Goal: Task Accomplishment & Management: Complete application form

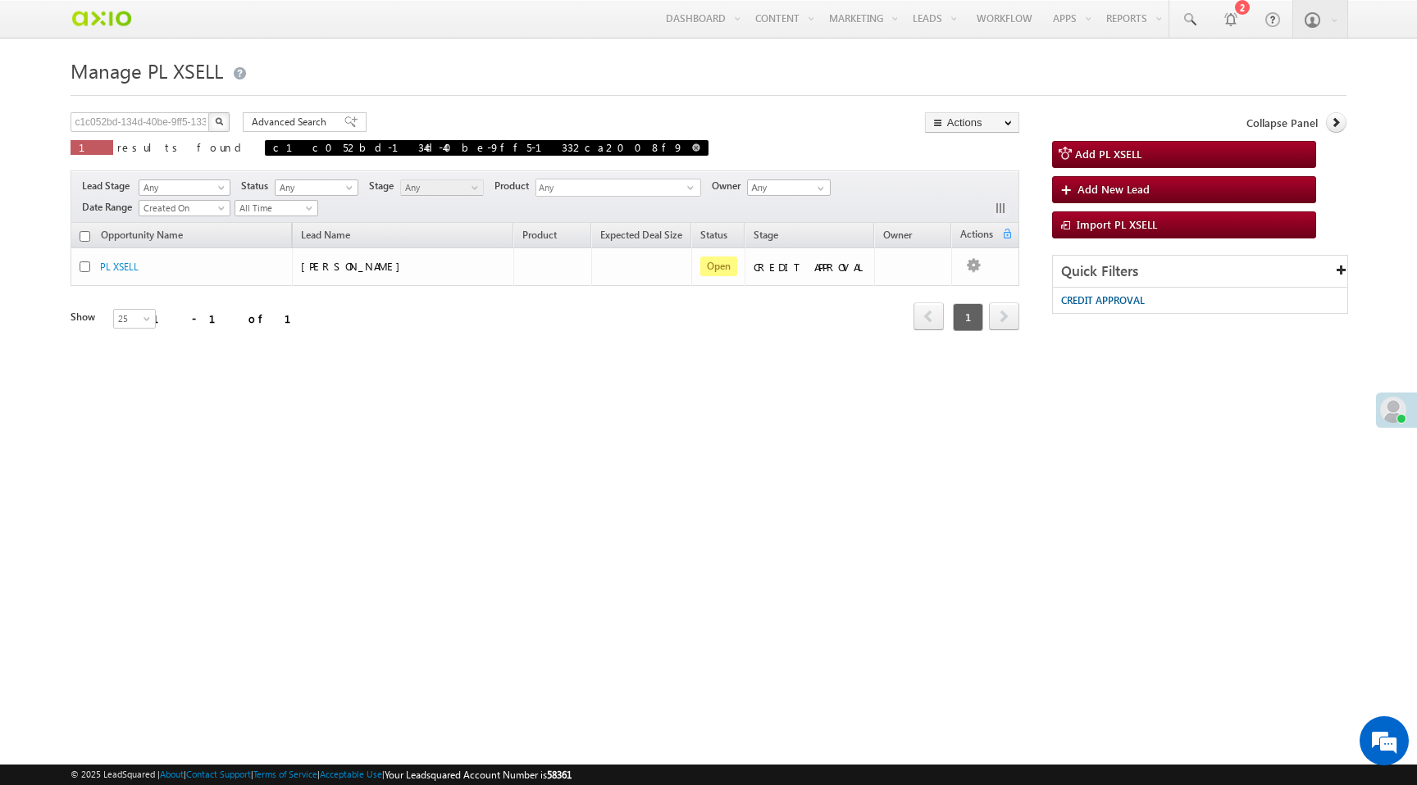
click at [692, 147] on span at bounding box center [696, 147] width 8 height 8
type input "Search PL XSELL"
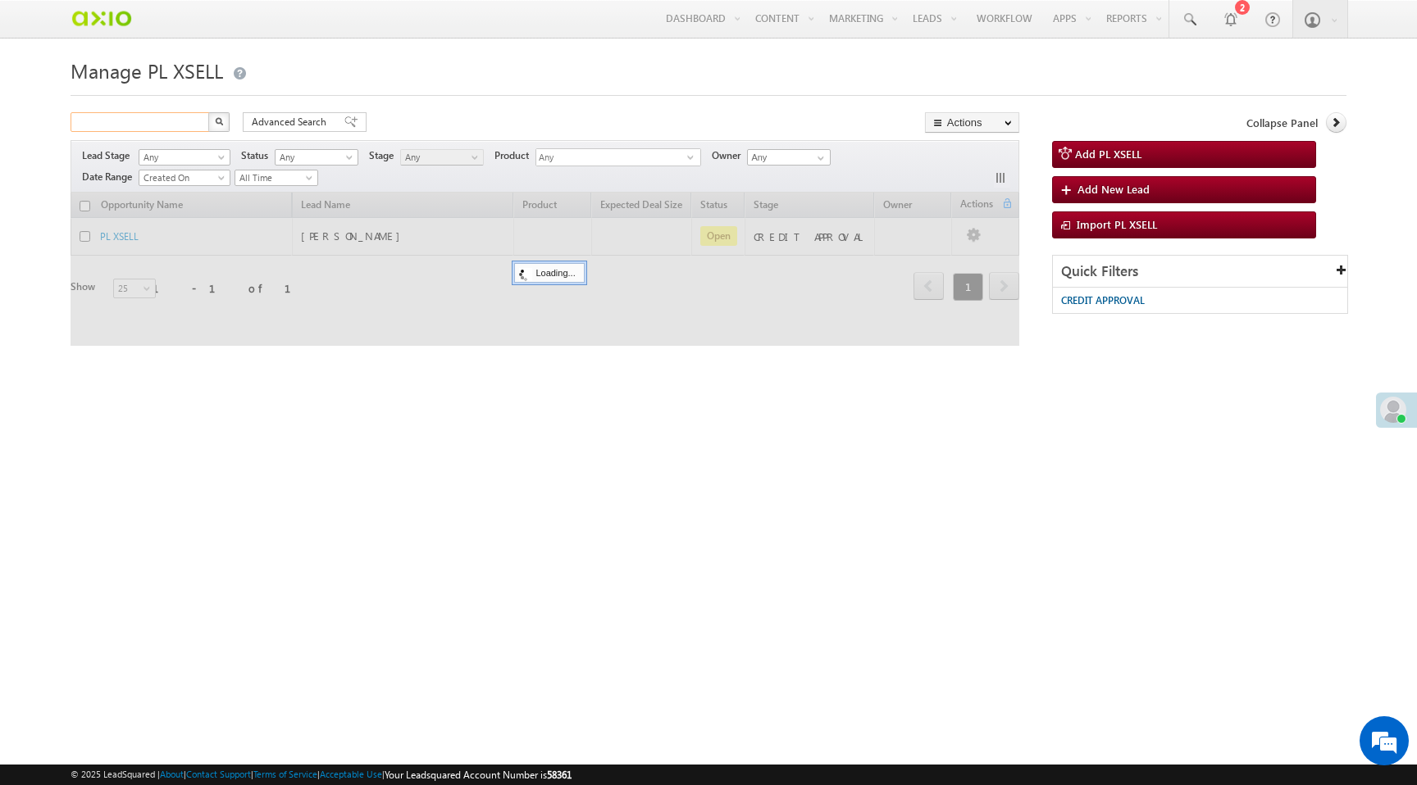
click at [172, 128] on input "text" at bounding box center [141, 122] width 140 height 20
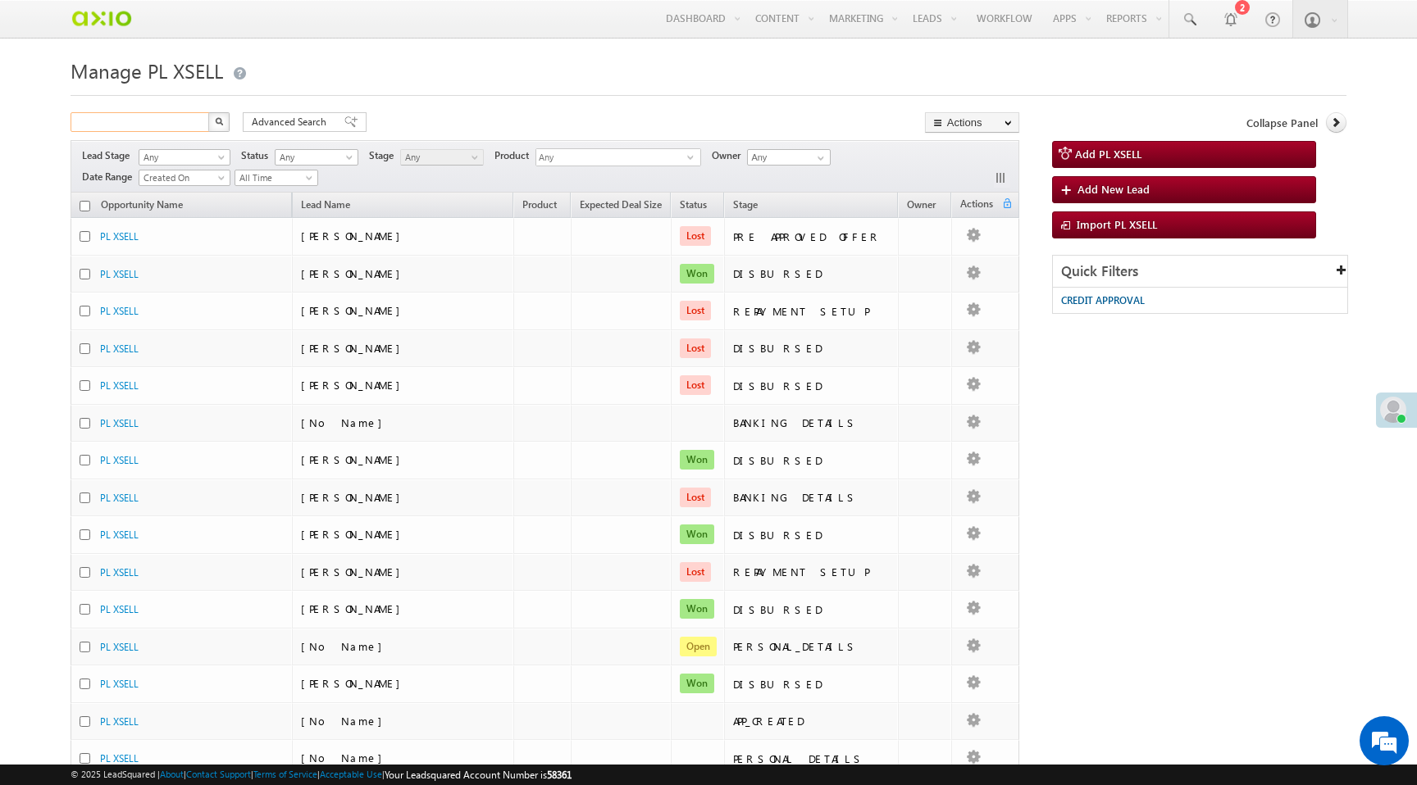
paste input "f3e54a75-5fc2-4c80-91b3-b29ae31cced3"
type input "f3e54a75-5fc2-4c80-91b3-b29ae31cced3"
click at [215, 125] on img "button" at bounding box center [219, 121] width 8 height 8
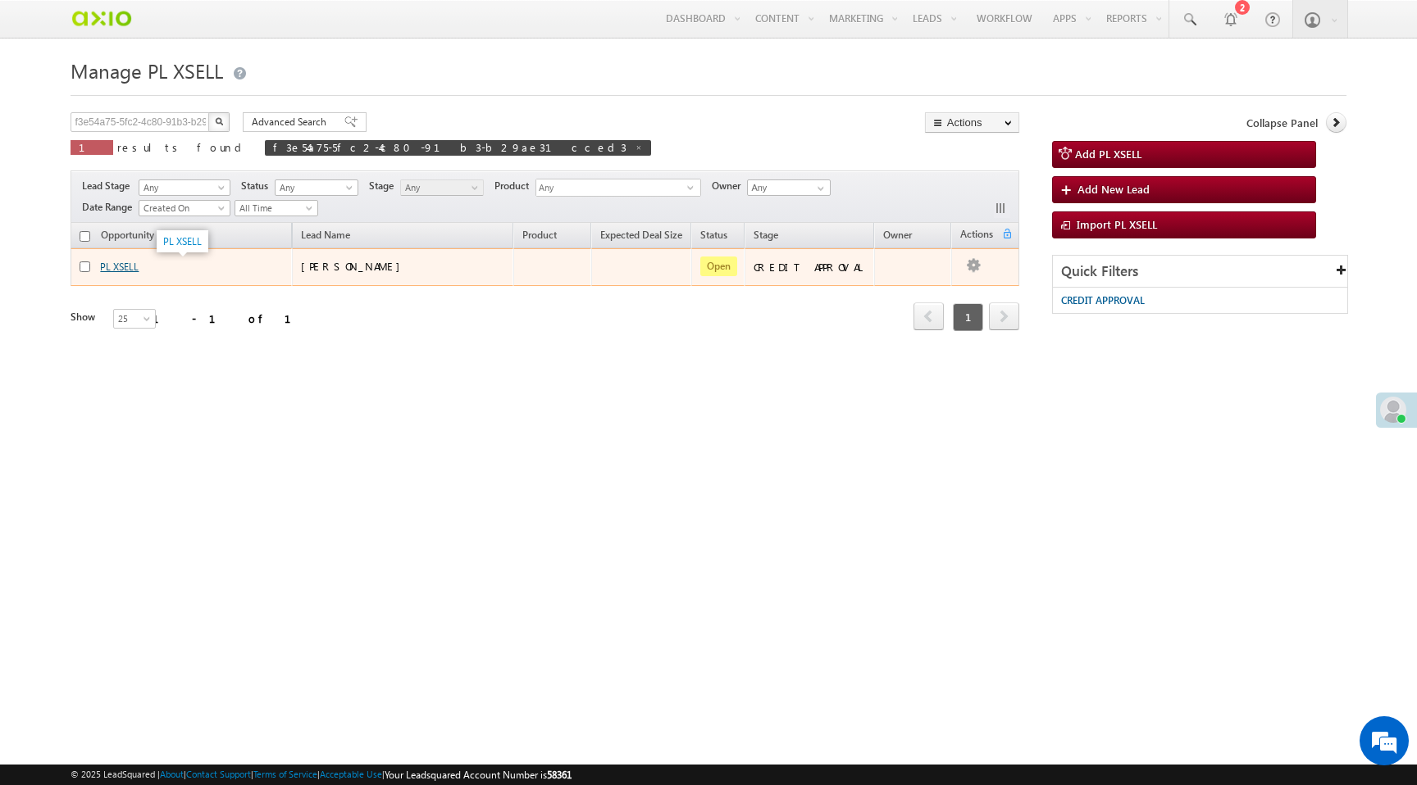
click at [116, 271] on link "PL XSELL" at bounding box center [119, 267] width 39 height 12
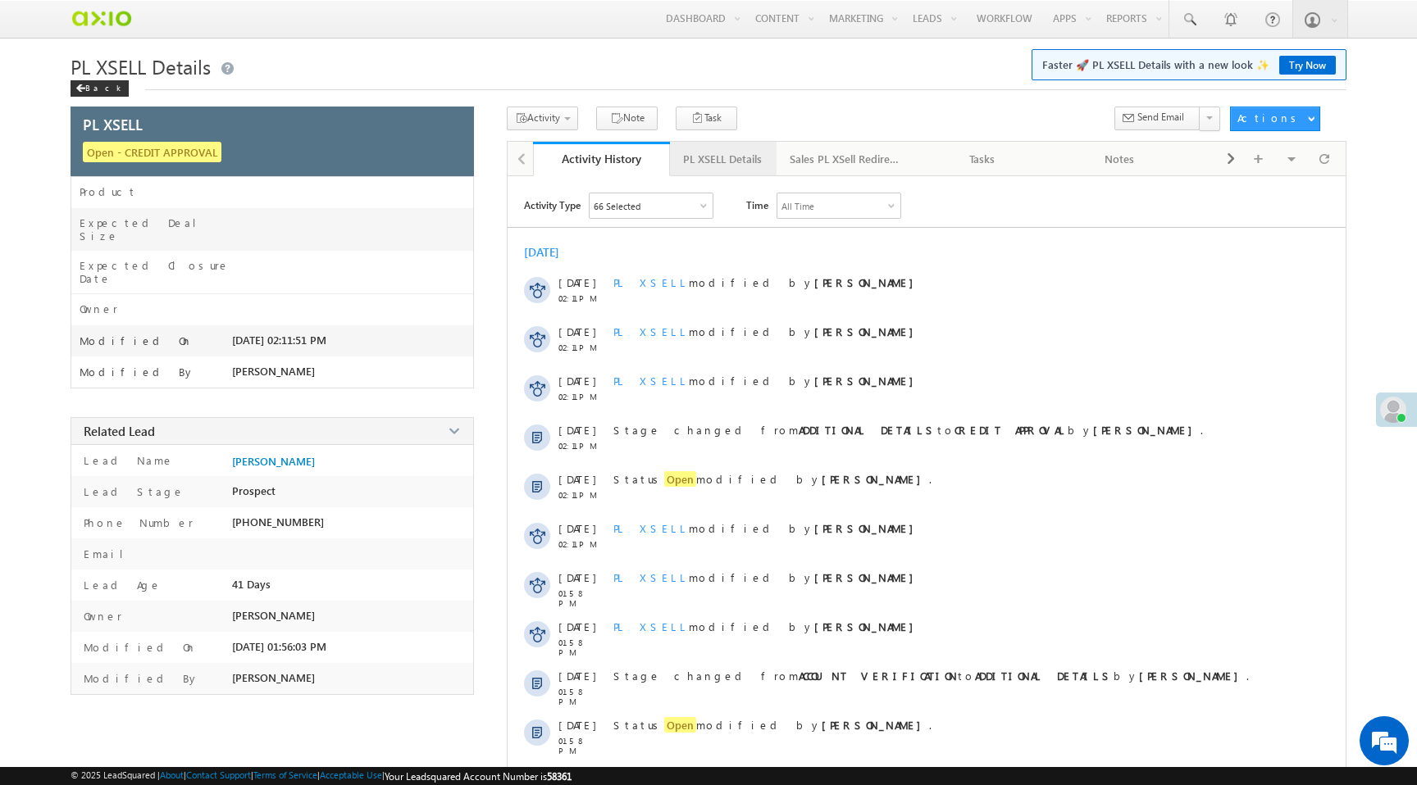
click at [725, 161] on div "PL XSELL Details" at bounding box center [722, 159] width 79 height 20
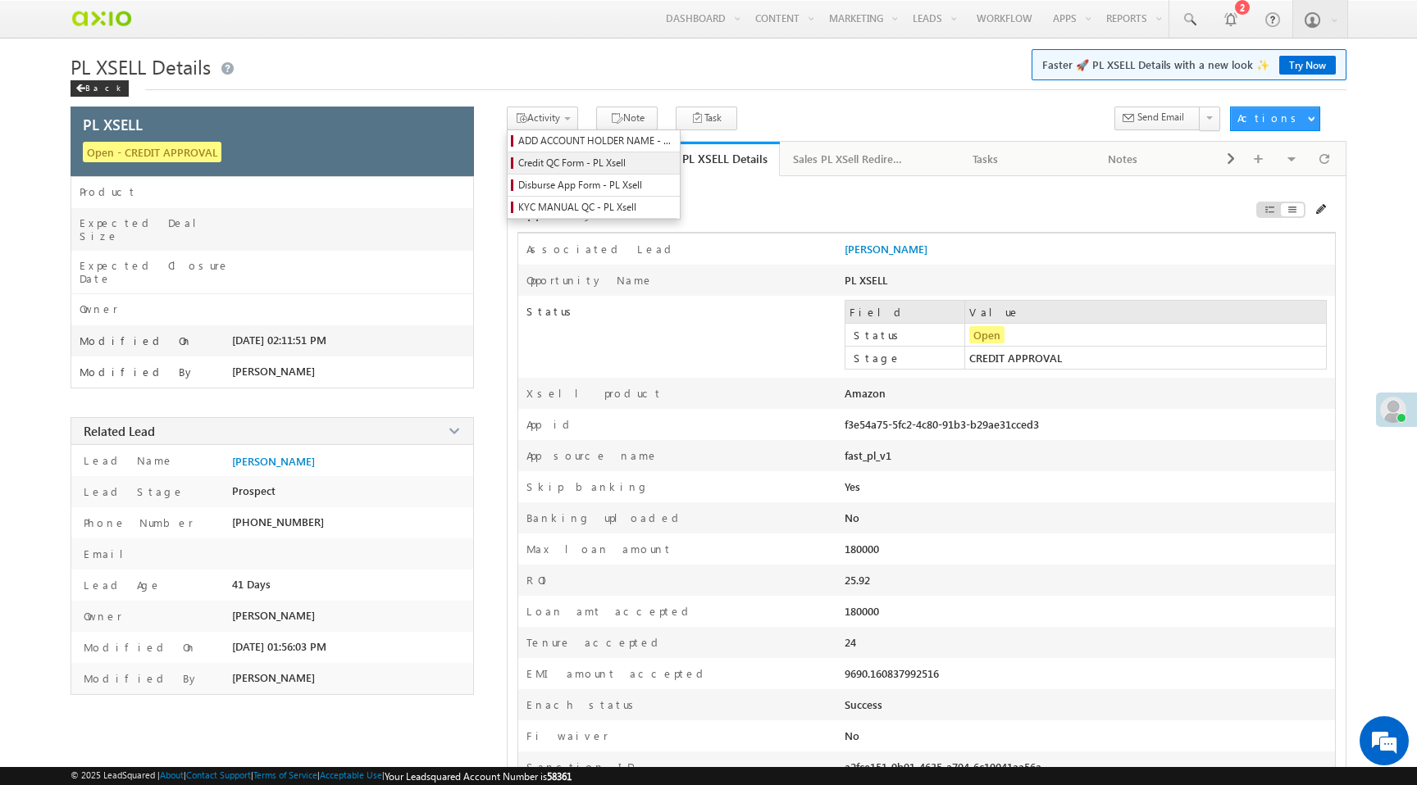
click at [559, 170] on span "Credit QC Form - PL Xsell" at bounding box center [596, 163] width 156 height 15
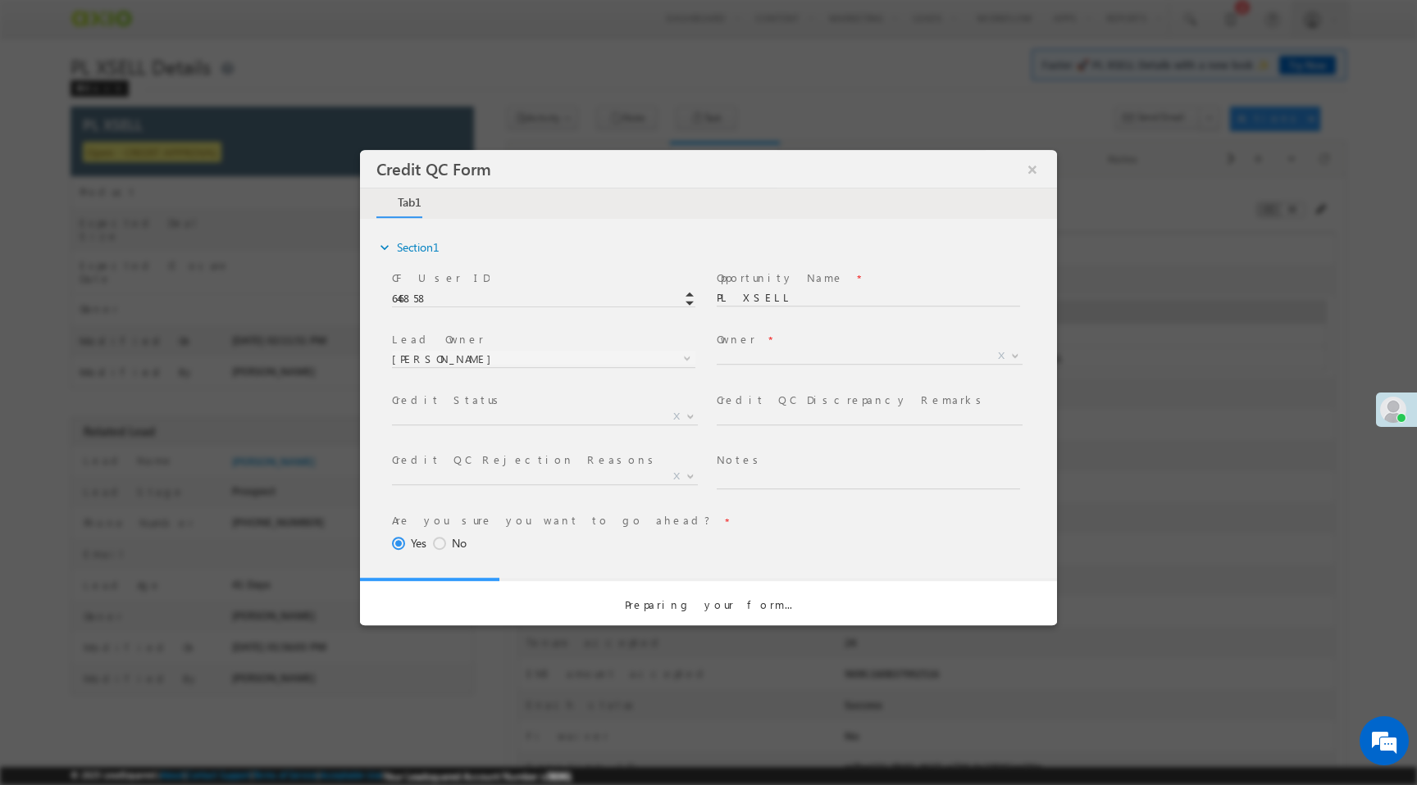
select select "50aed37f-b58e-11ec-8597-0681fe0b10f8"
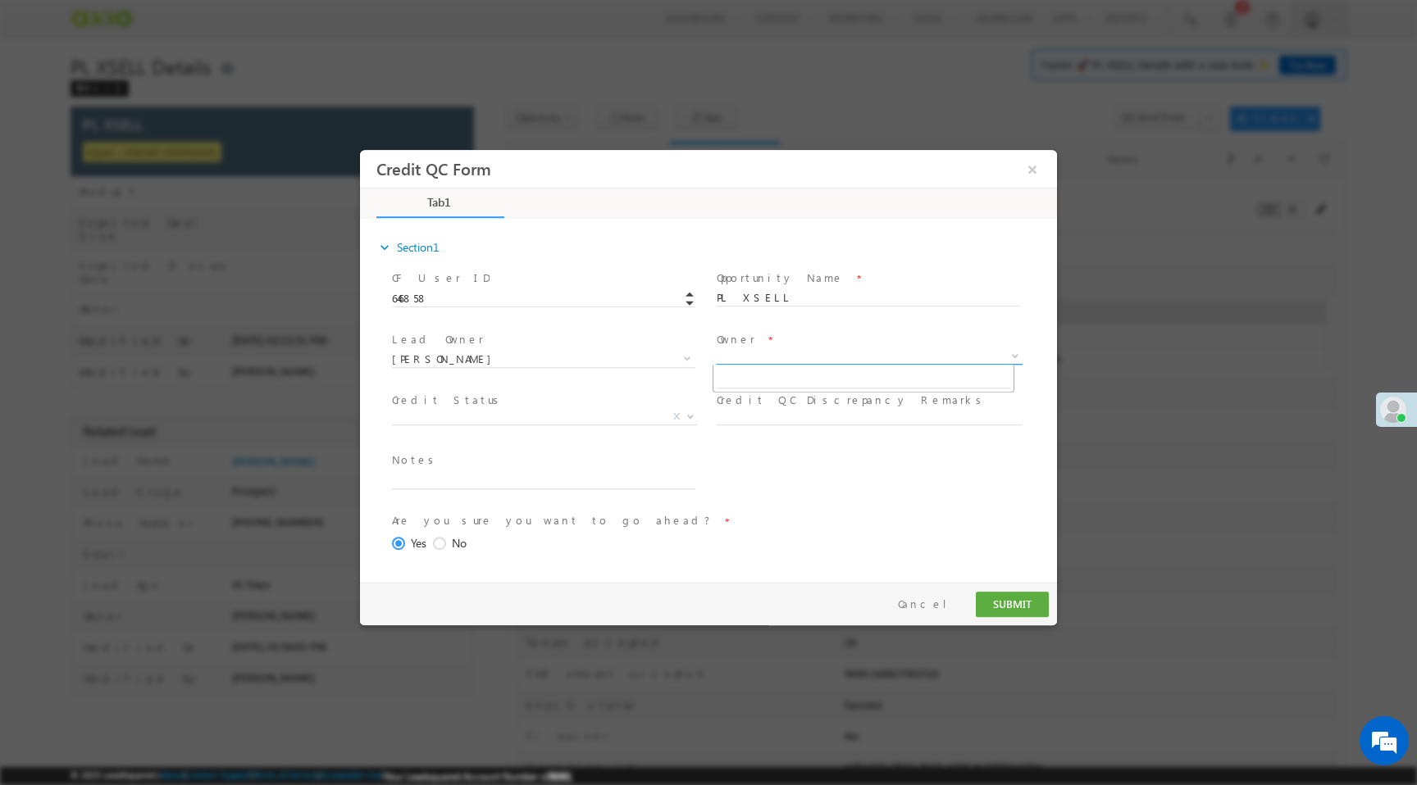
click at [726, 354] on span "X" at bounding box center [870, 356] width 306 height 16
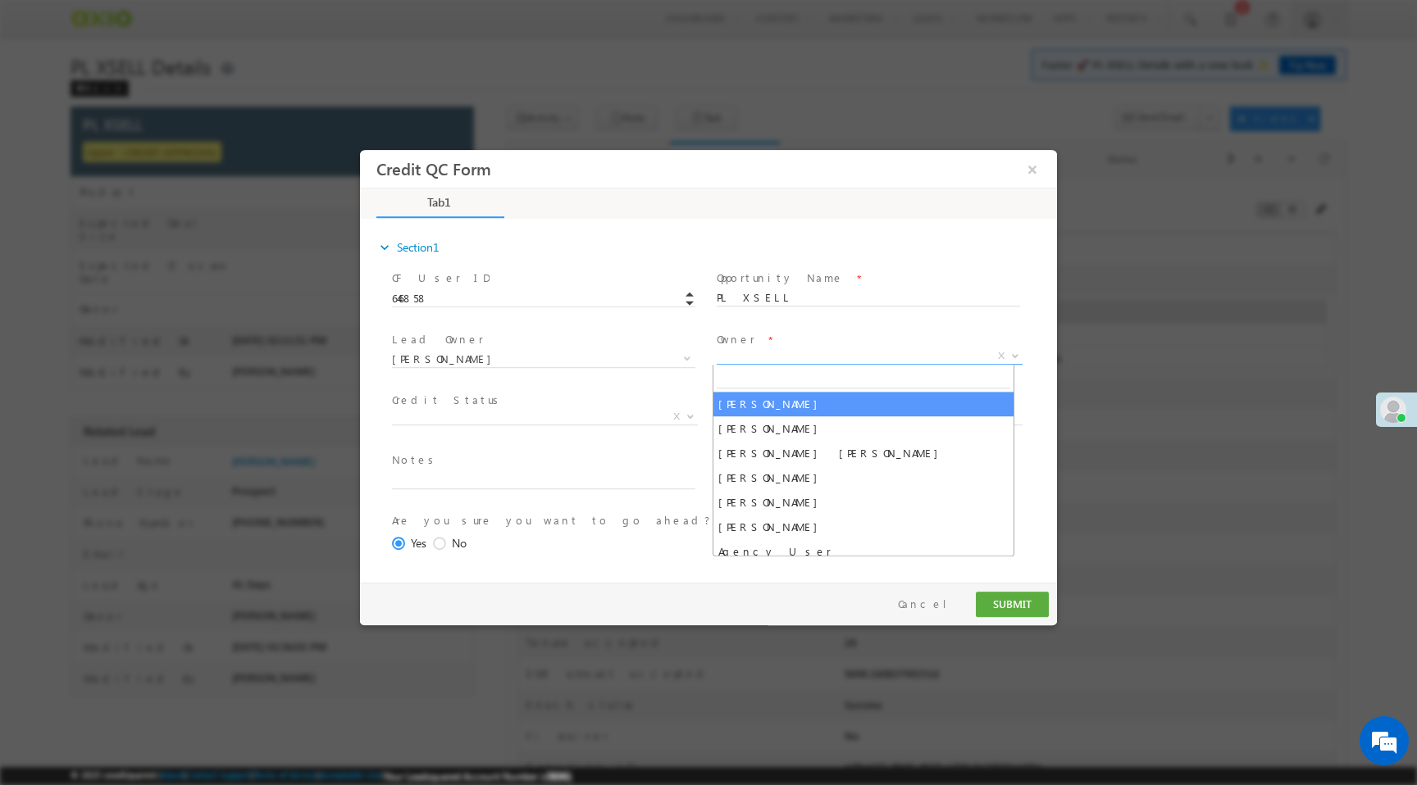
select select "65e28f60-3a0a-11ef-bbd2-0695f51e8b4b"
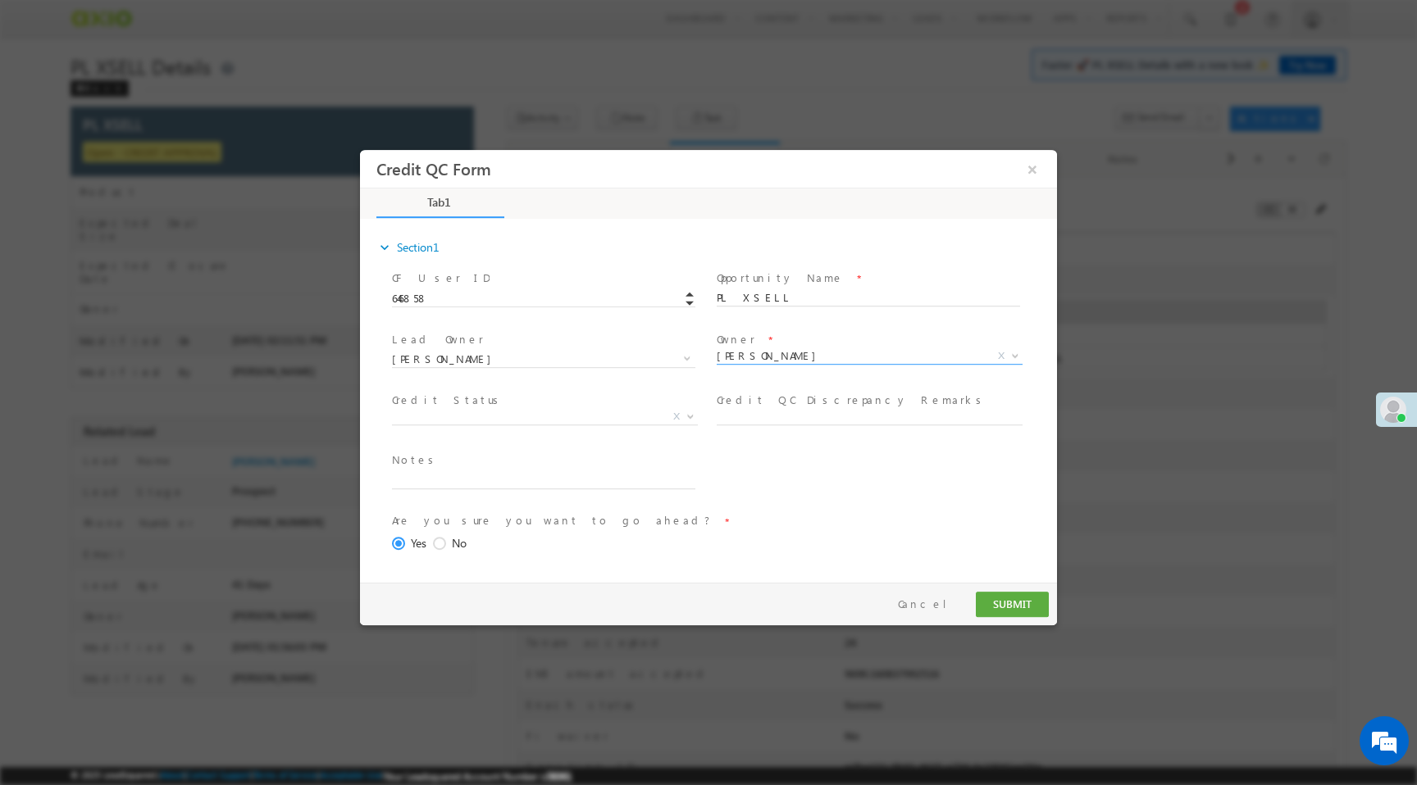
click at [625, 413] on span "X" at bounding box center [545, 417] width 306 height 16
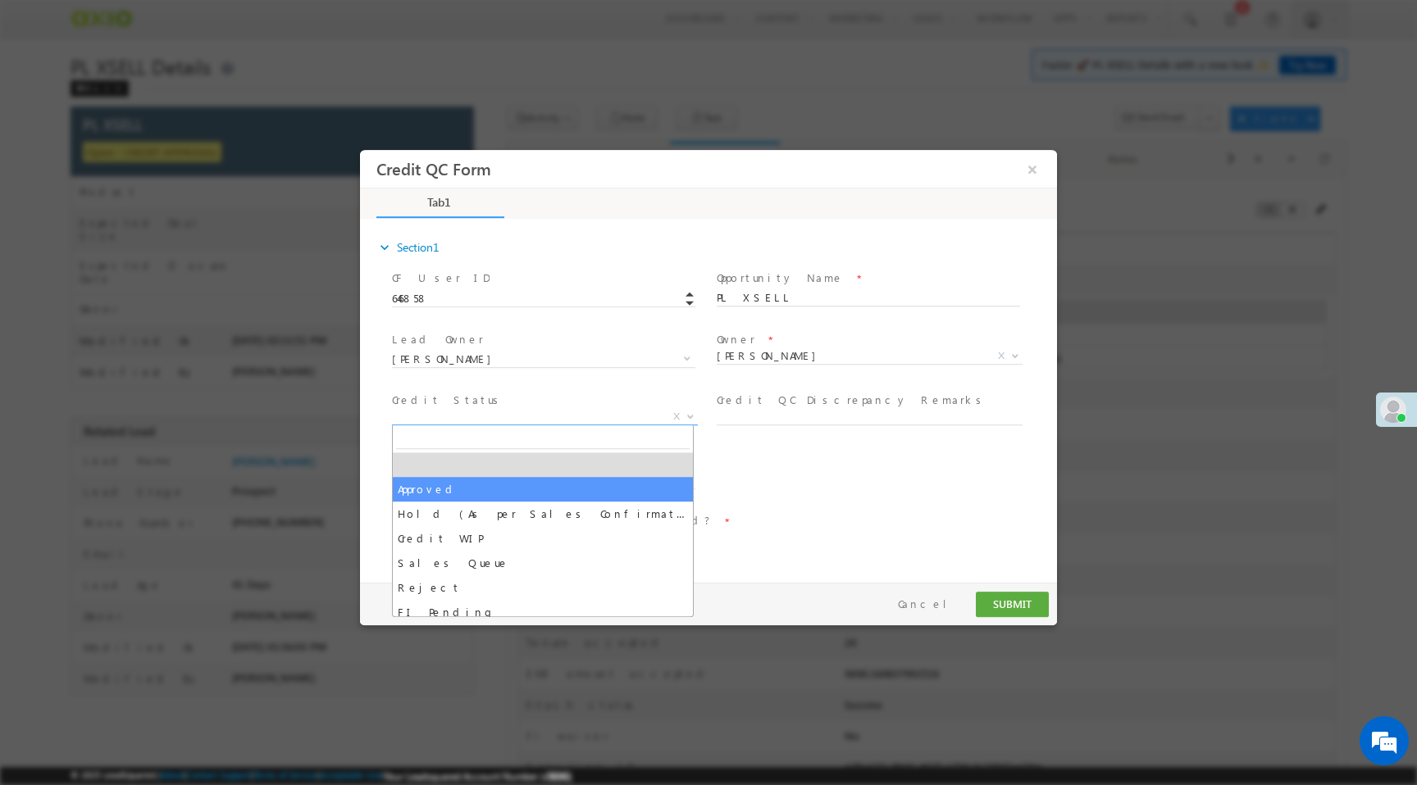
select select "Approved"
select select "NA"
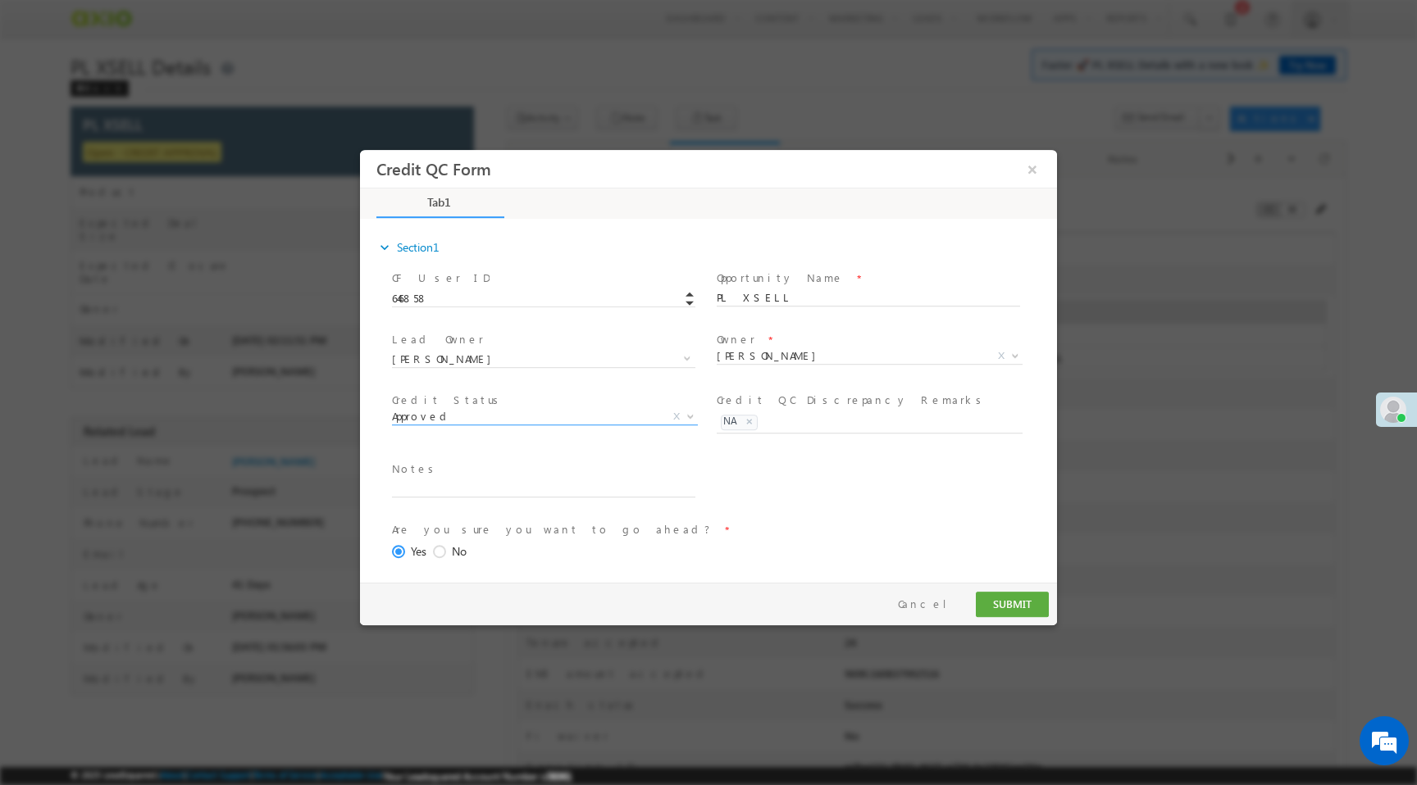
scroll to position [67, 0]
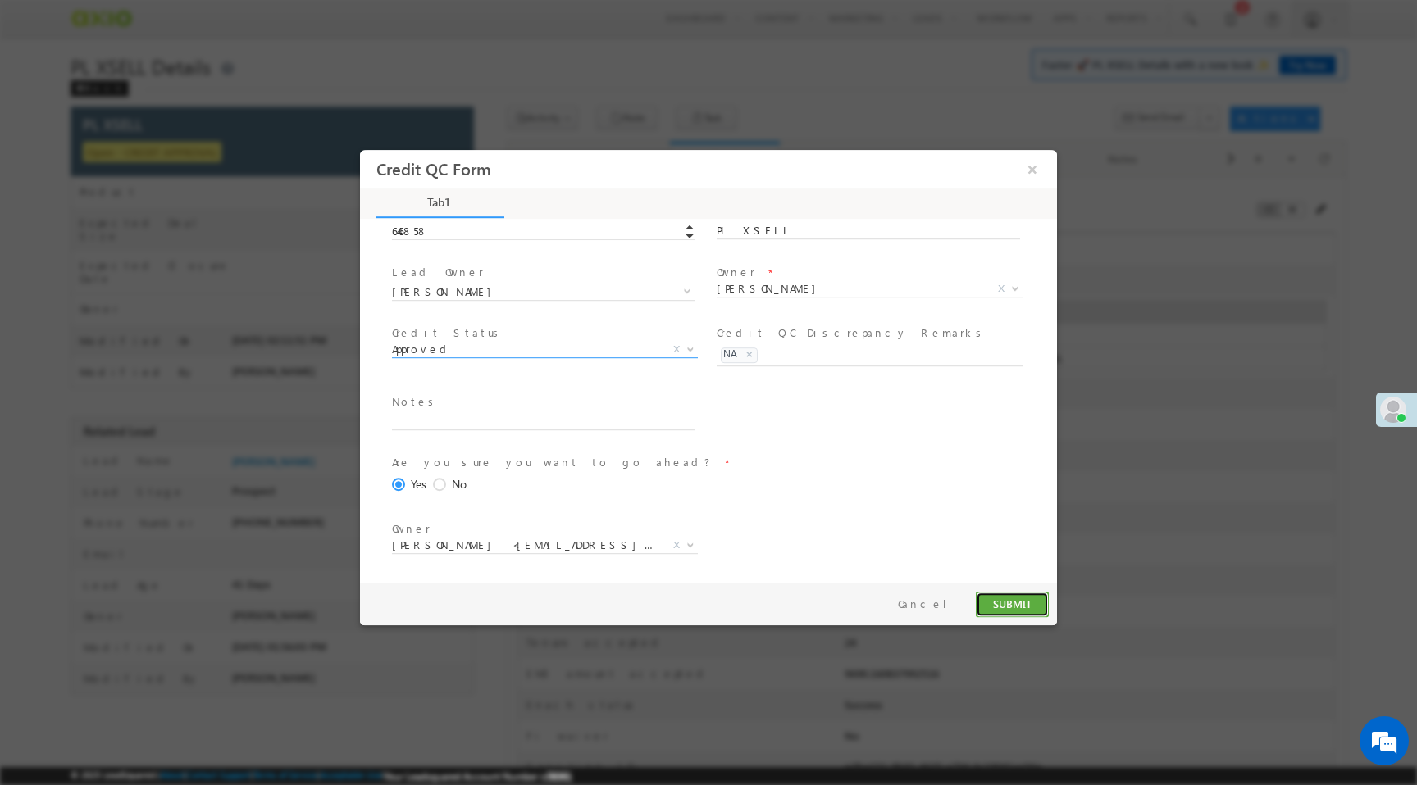
click at [1046, 601] on button "SUBMIT" at bounding box center [1012, 604] width 73 height 25
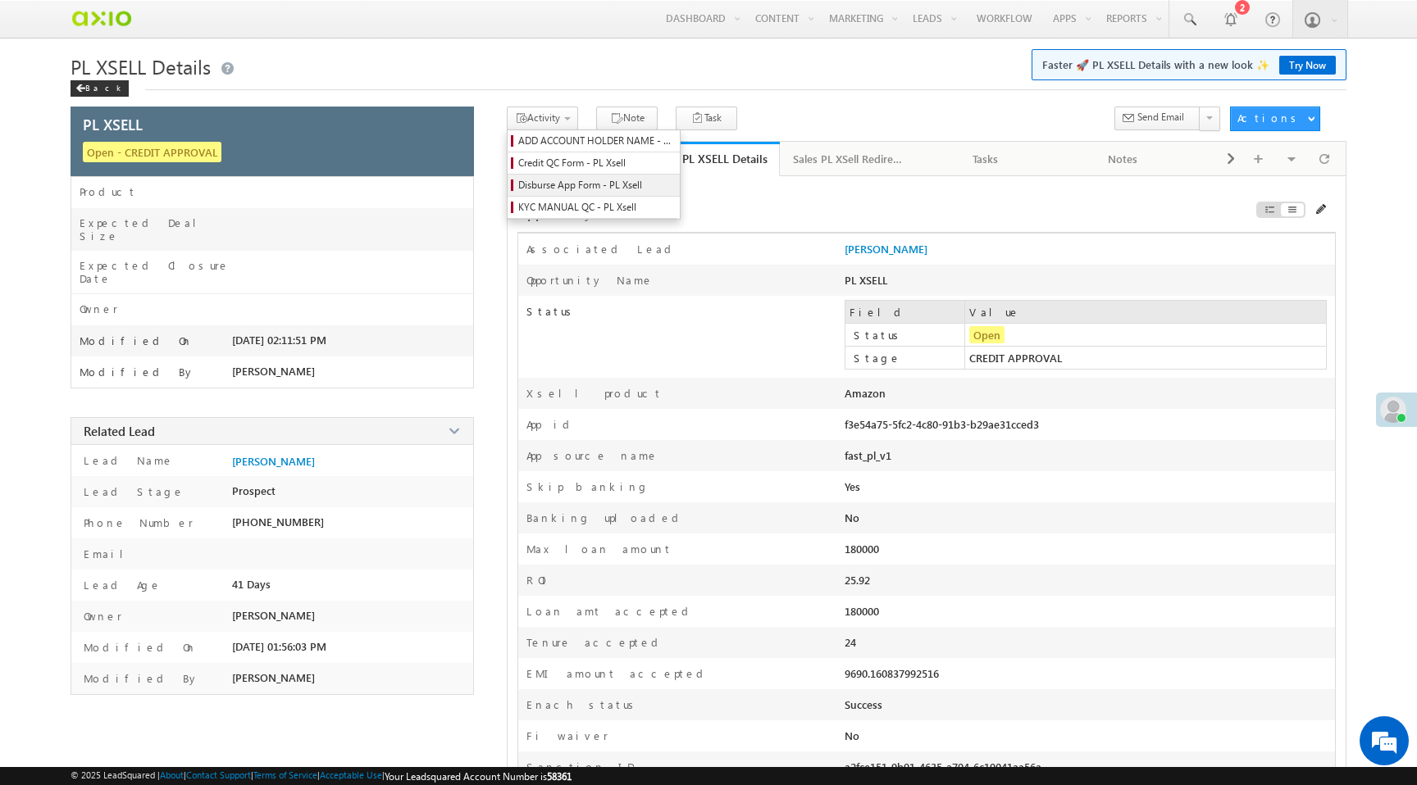
click at [568, 185] on span "Disburse App Form - PL Xsell" at bounding box center [596, 185] width 156 height 15
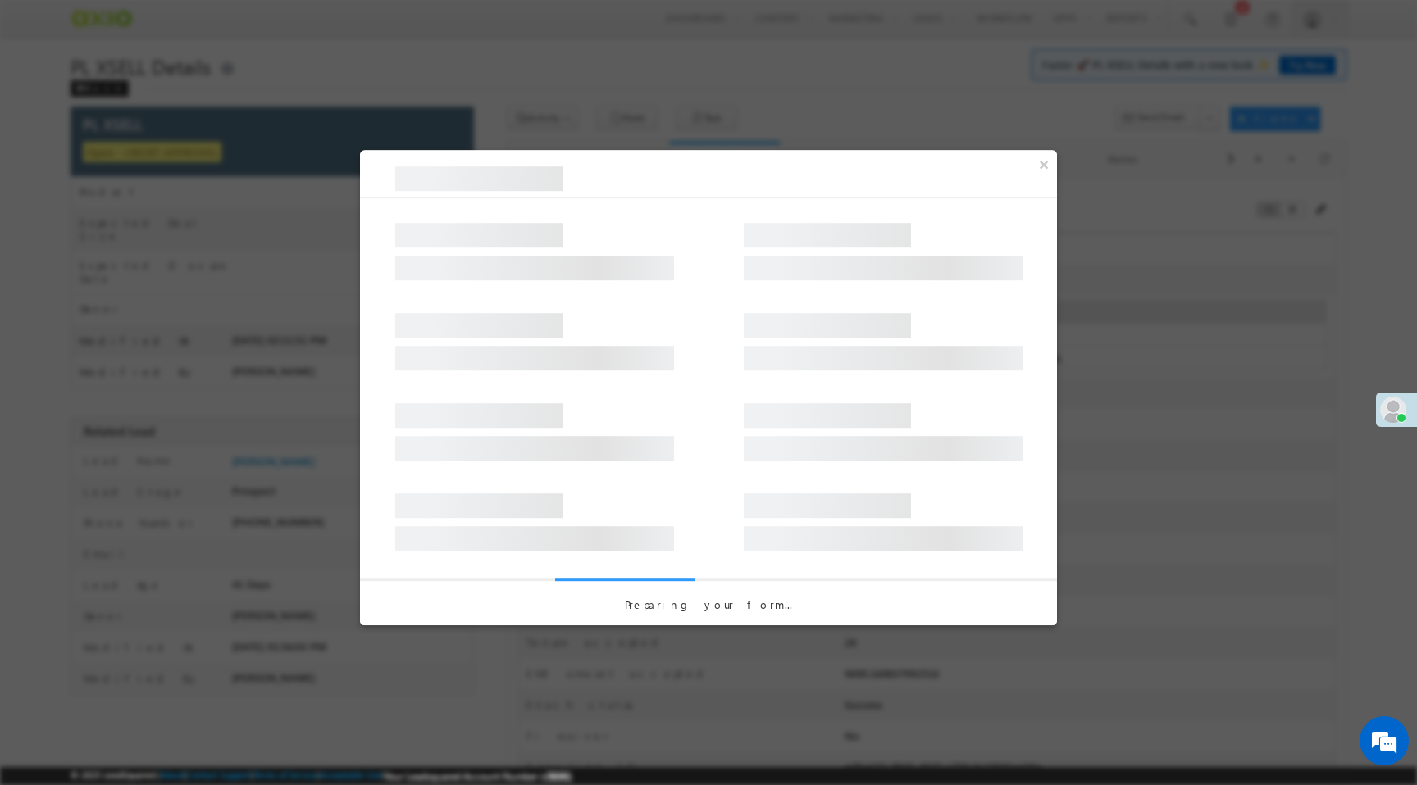
select select "PL XSell Disbursement Initiated"
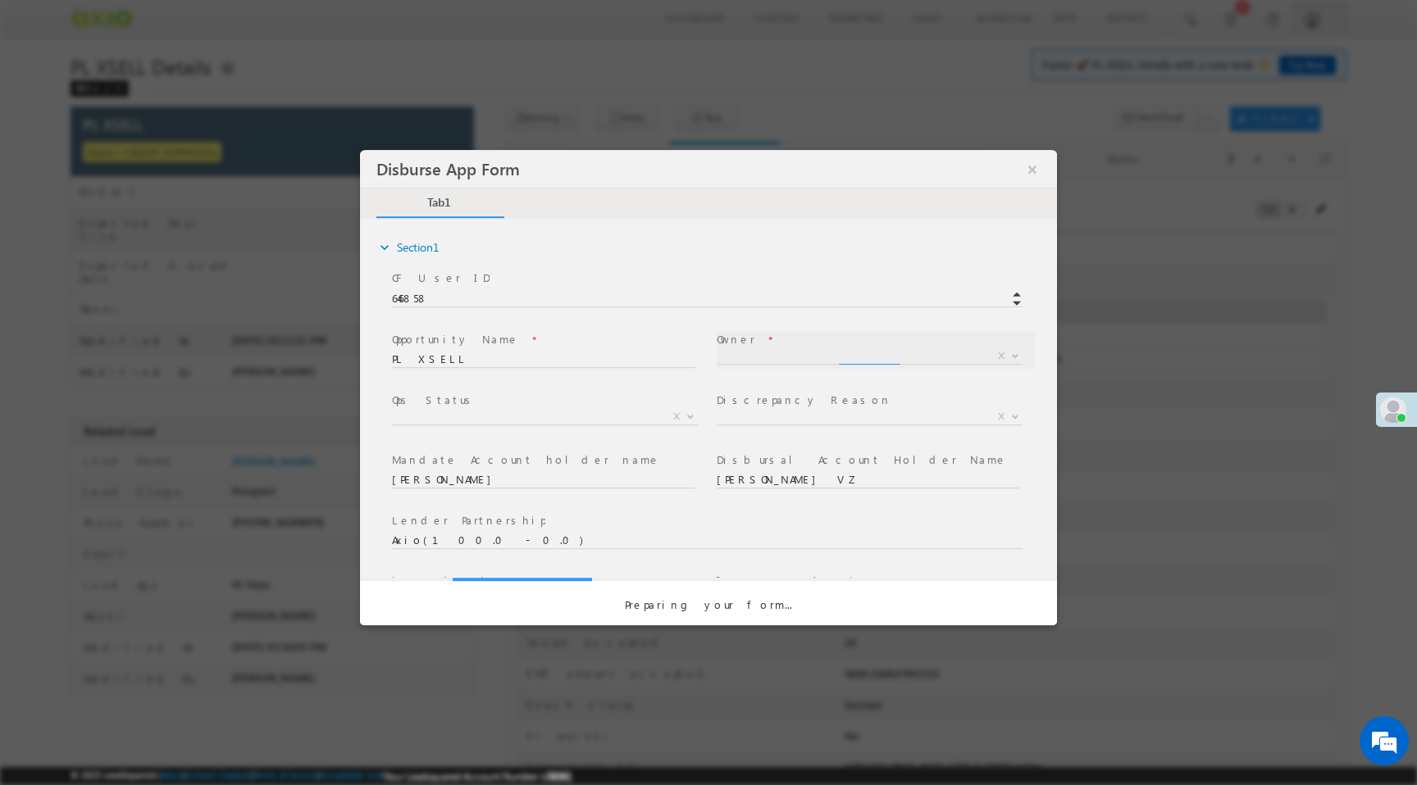
select select "65e28f60-3a0a-11ef-bbd2-0695f51e8b4b"
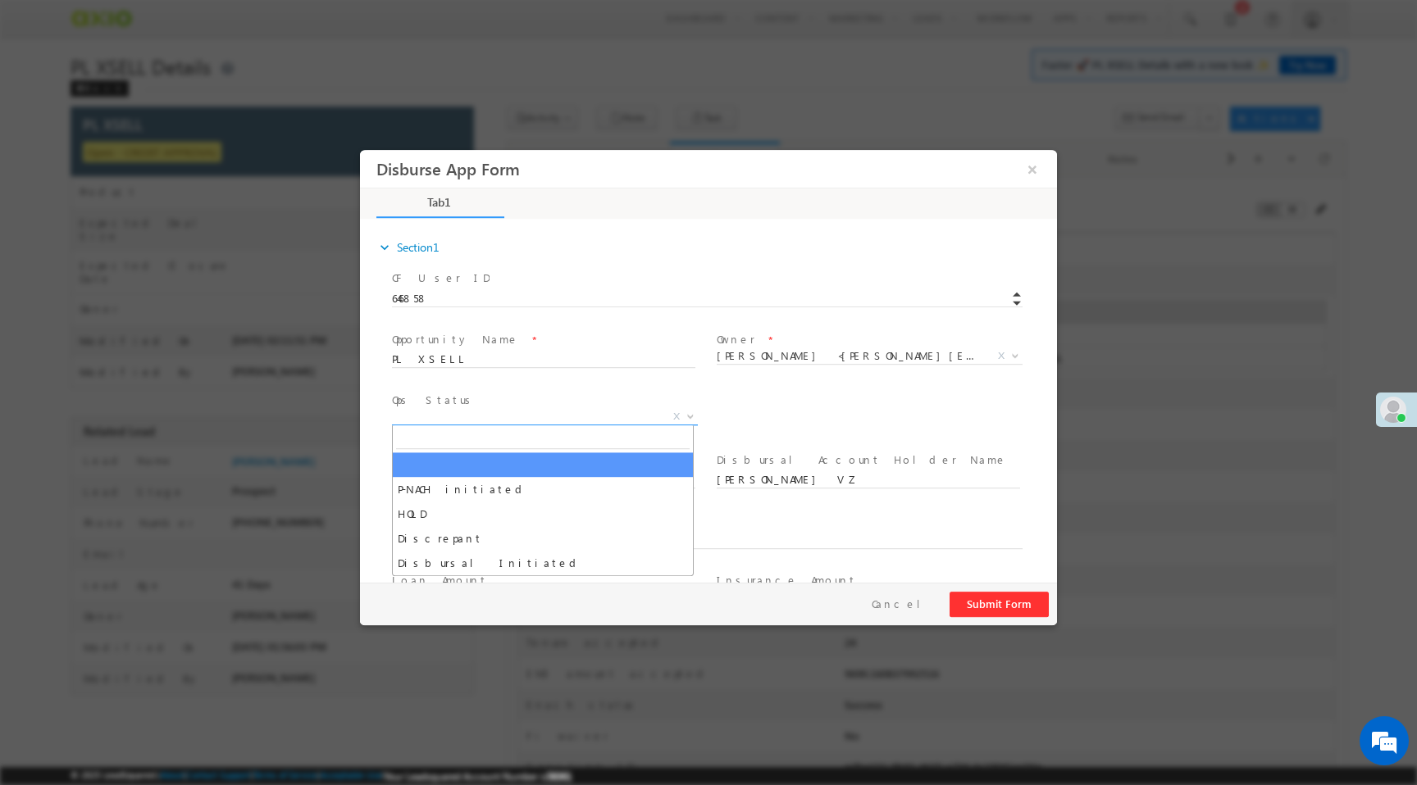
click at [563, 421] on span "X" at bounding box center [545, 417] width 306 height 16
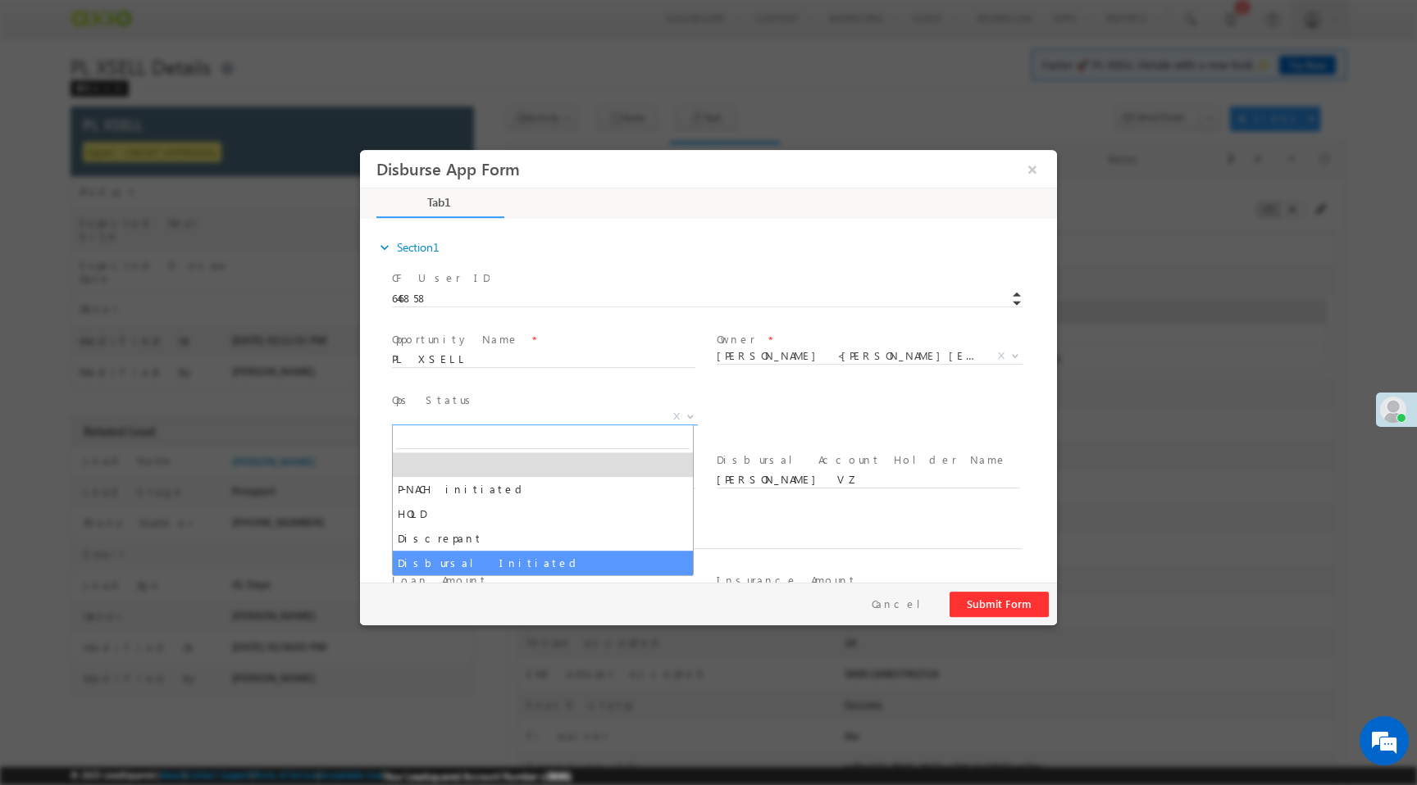
select select "Disbursal Initiated"
select select "NA"
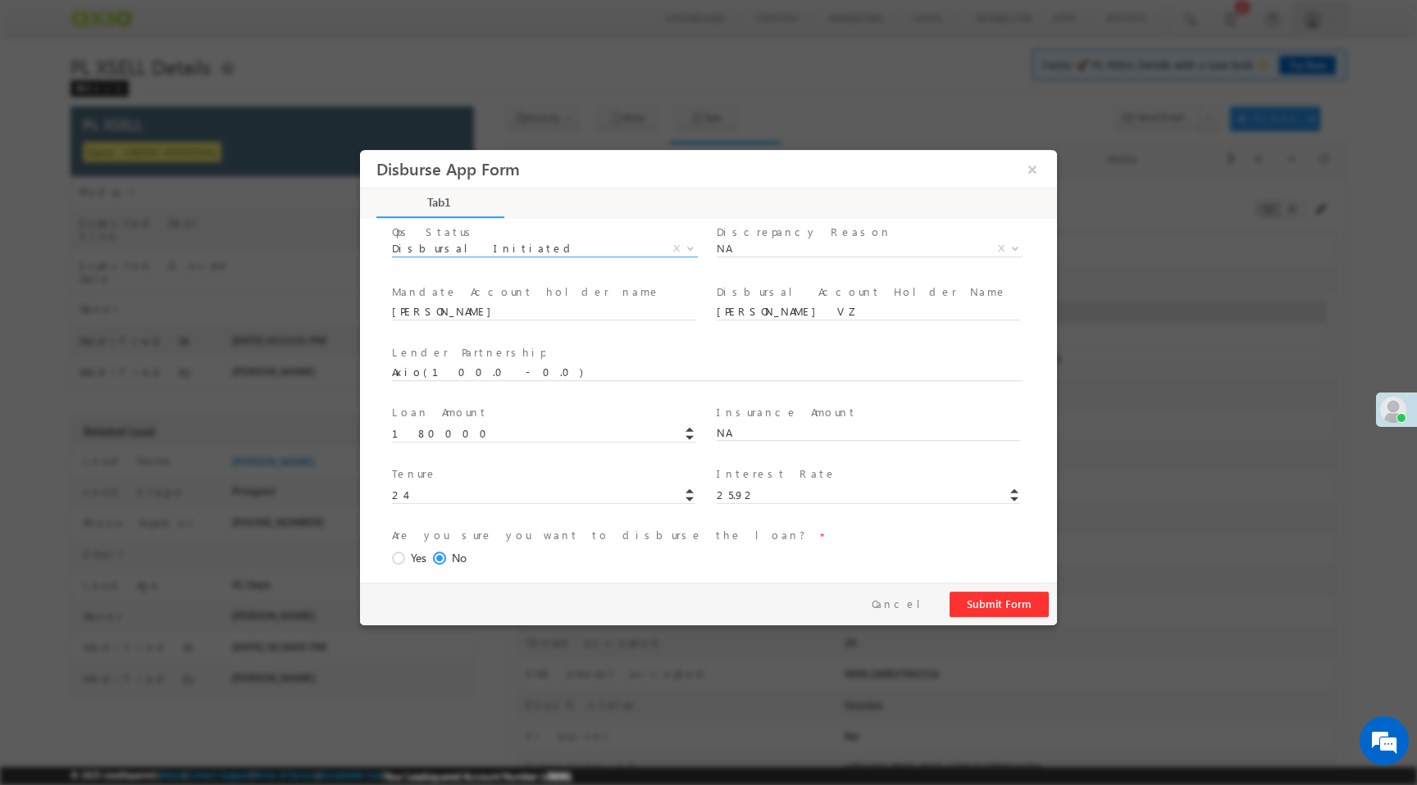
scroll to position [173, 0]
click at [400, 548] on span at bounding box center [401, 554] width 18 height 15
click at [360, 150] on input "Yes" at bounding box center [360, 150] width 0 height 0
click at [990, 603] on button "Submit Form" at bounding box center [998, 604] width 99 height 25
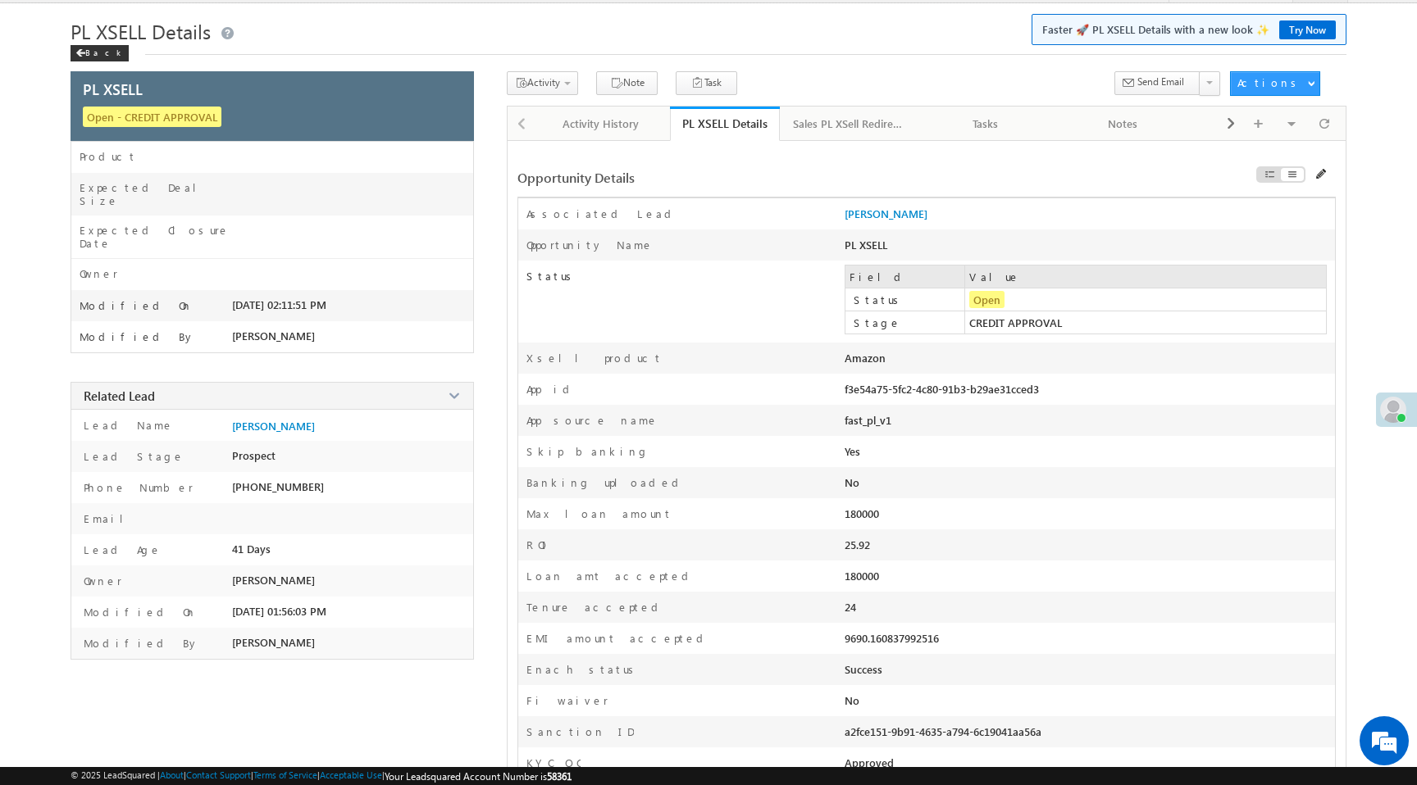
scroll to position [0, 0]
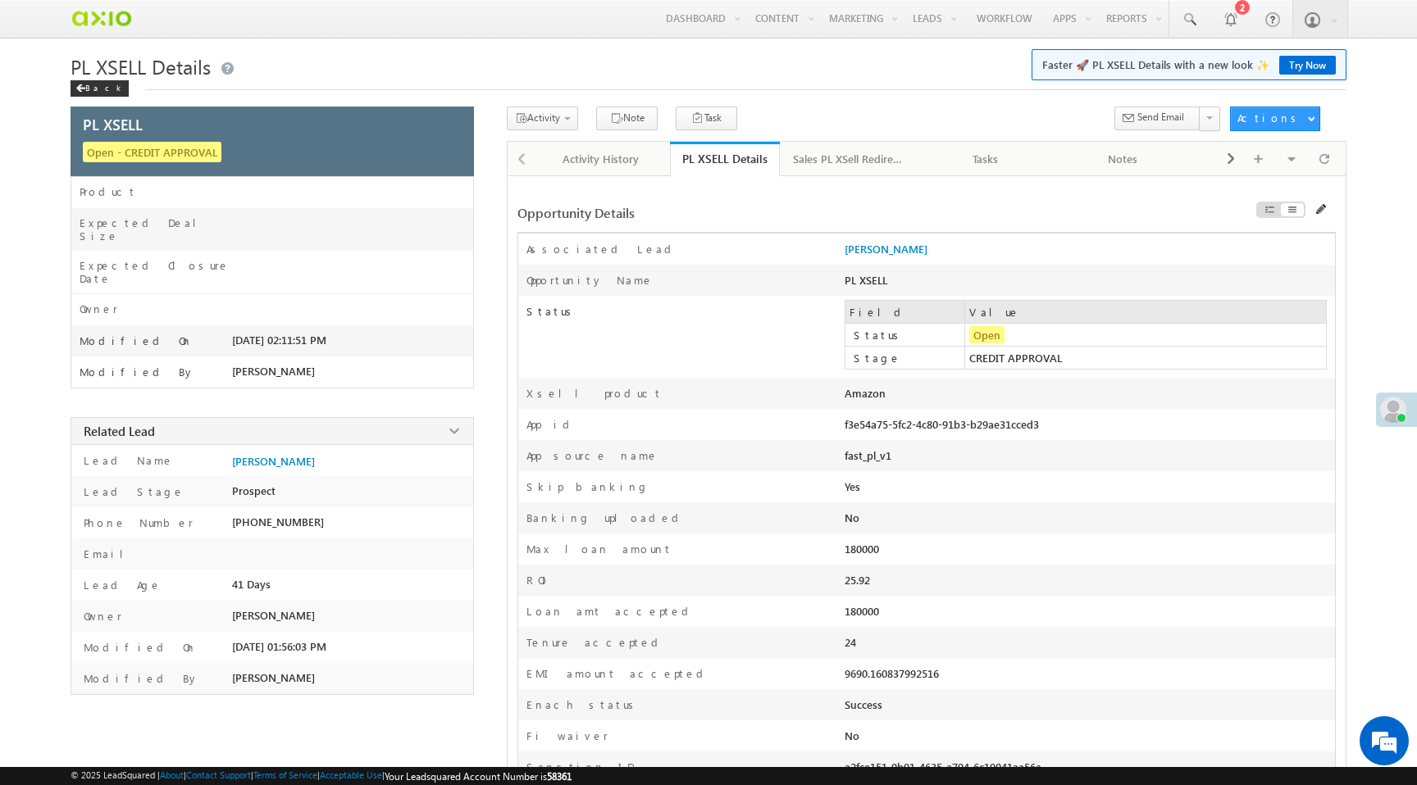
click at [882, 433] on div "f3e54a75-5fc2-4c80-91b3-b29ae31cced3" at bounding box center [991, 428] width 294 height 23
